Goal: Task Accomplishment & Management: Manage account settings

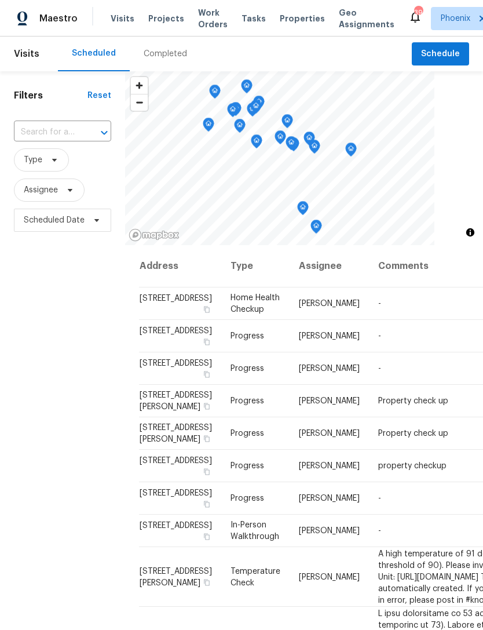
click at [60, 141] on input "text" at bounding box center [46, 132] width 65 height 18
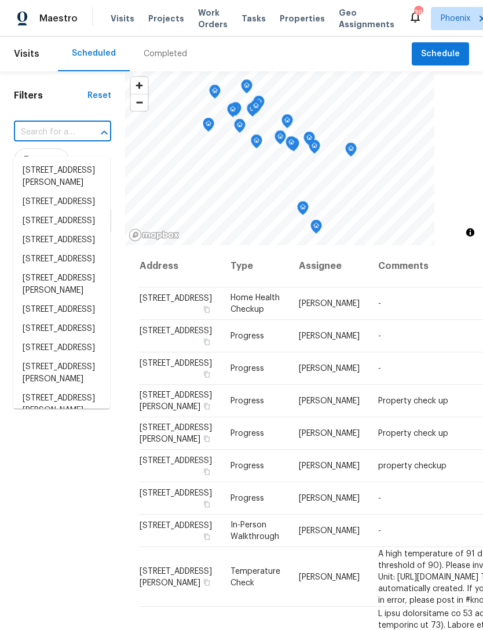
click at [37, 141] on input "text" at bounding box center [46, 132] width 65 height 18
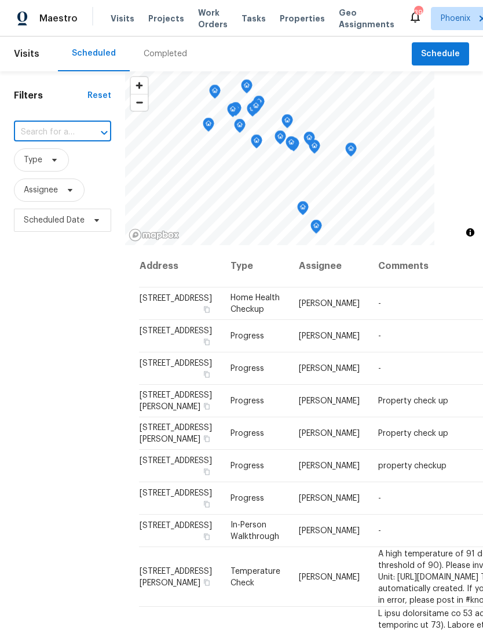
paste input "[STREET_ADDRESS]"
type input "[STREET_ADDRESS]"
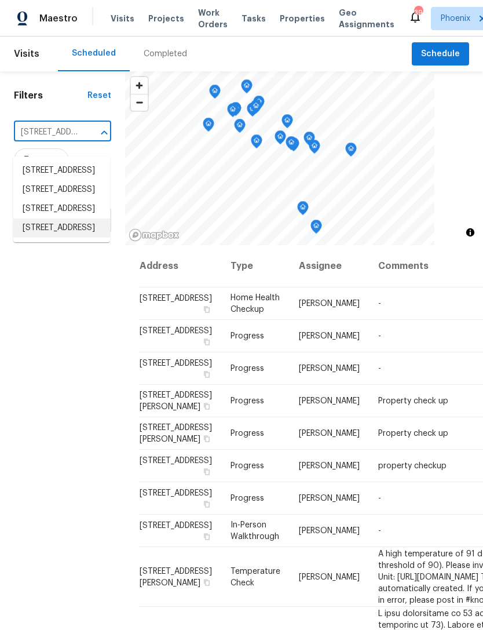
click at [66, 238] on li "[STREET_ADDRESS]" at bounding box center [61, 227] width 97 height 19
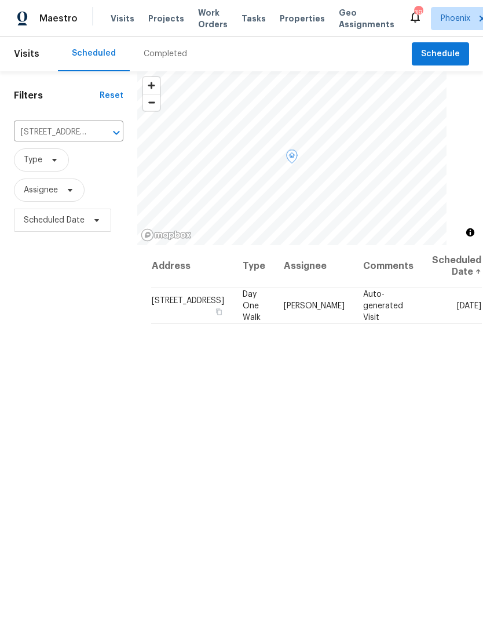
click at [0, 0] on icon at bounding box center [0, 0] width 0 height 0
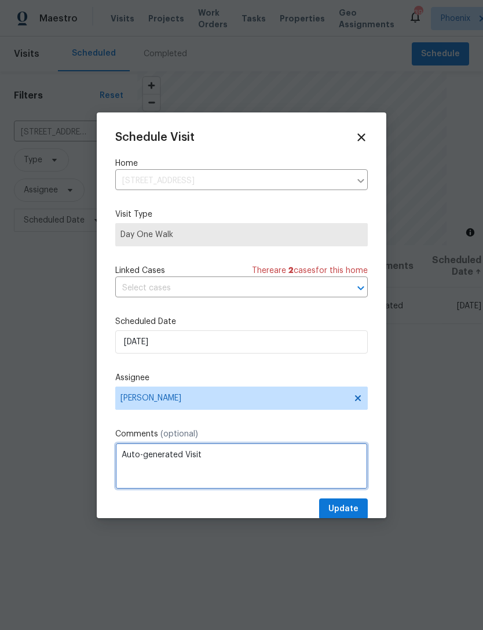
click at [257, 462] on textarea "Auto-generated Visit" at bounding box center [241, 466] width 253 height 46
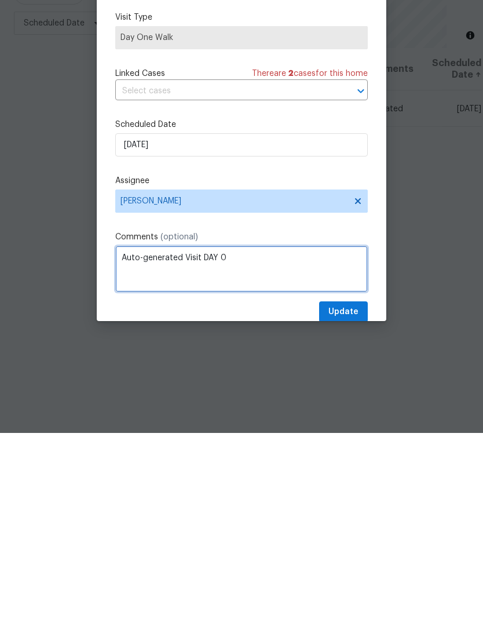
type textarea "Auto-generated Visit DAY 0"
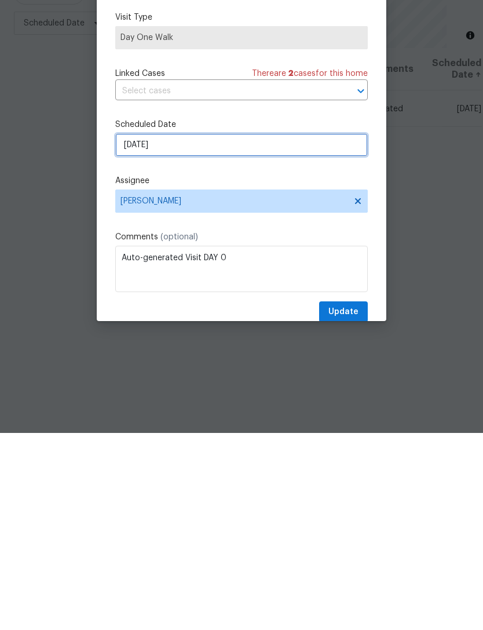
click at [254, 330] on input "[DATE]" at bounding box center [241, 341] width 253 height 23
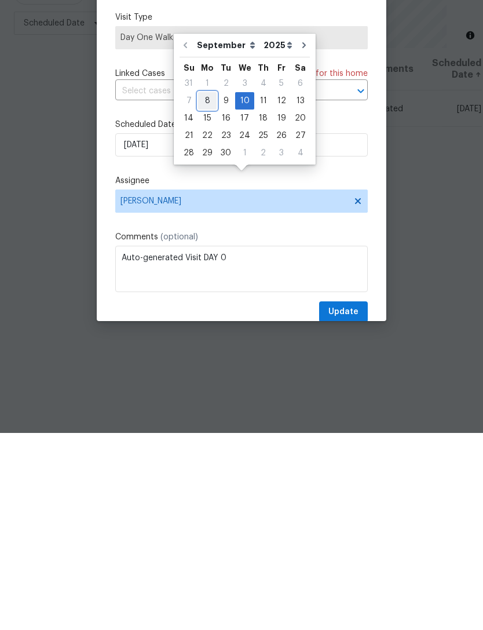
click at [212, 290] on div "8" at bounding box center [207, 298] width 19 height 16
type input "[DATE]"
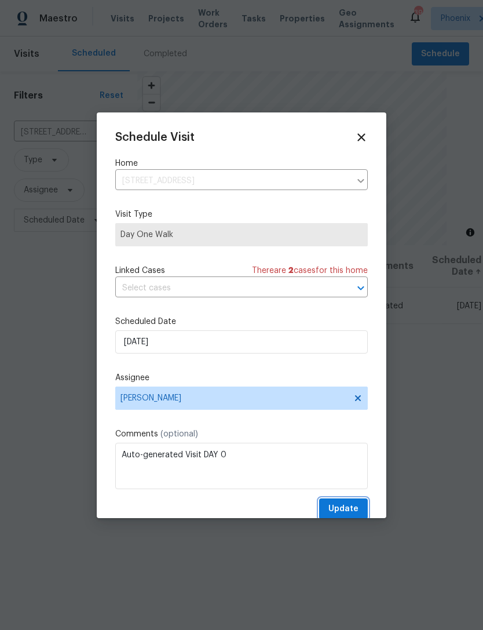
click at [344, 509] on span "Update" at bounding box center [344, 509] width 30 height 14
